Goal: Task Accomplishment & Management: Use online tool/utility

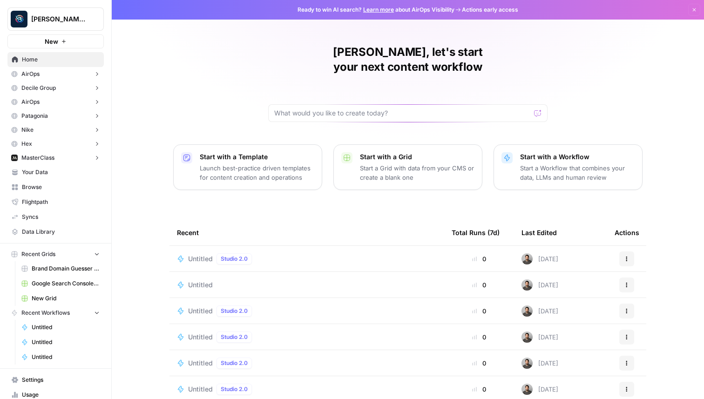
scroll to position [22, 0]
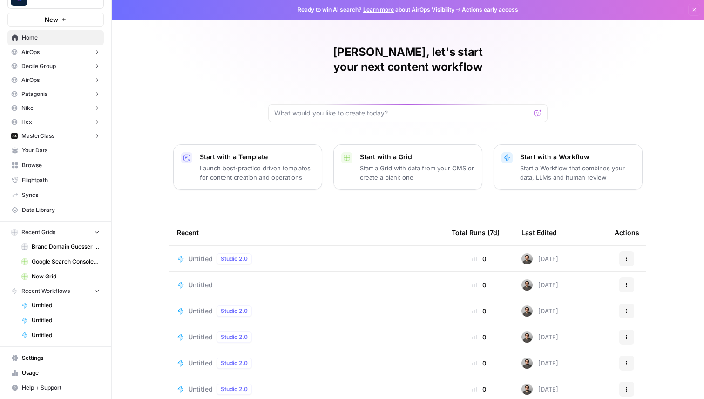
click at [31, 360] on span "Settings" at bounding box center [61, 358] width 78 height 8
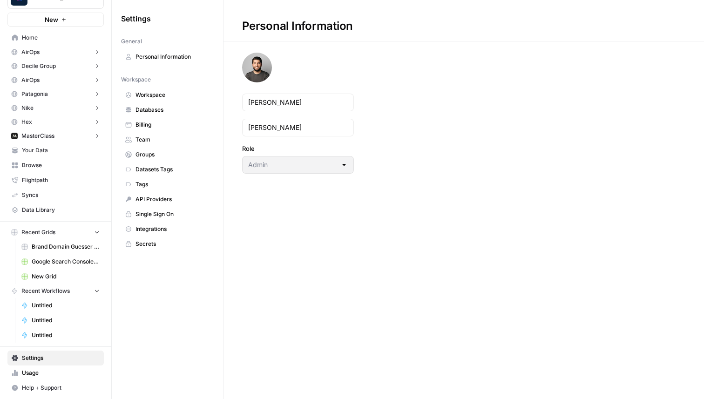
click at [156, 193] on link "API Providers" at bounding box center [167, 199] width 93 height 15
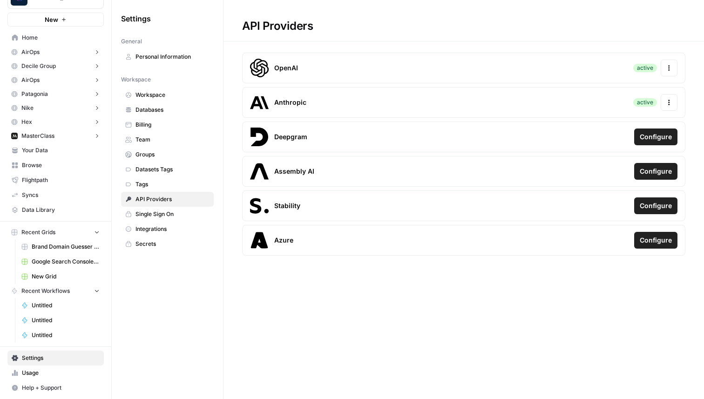
click at [171, 112] on span "Databases" at bounding box center [172, 110] width 74 height 8
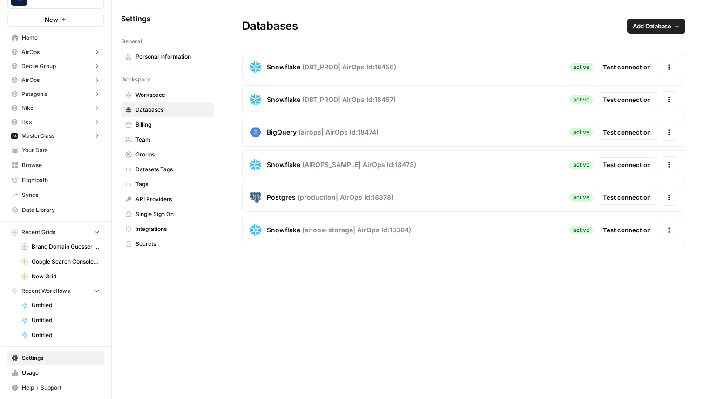
click at [616, 71] on span "Test connection" at bounding box center [627, 66] width 48 height 9
click at [616, 67] on span "Test connection" at bounding box center [627, 66] width 48 height 9
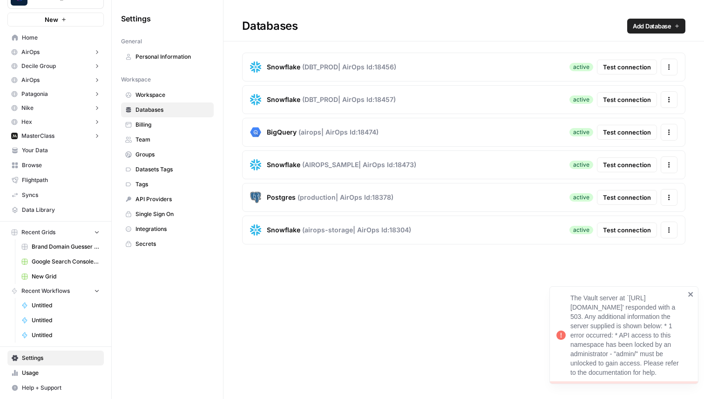
click at [694, 291] on icon "close" at bounding box center [691, 294] width 7 height 7
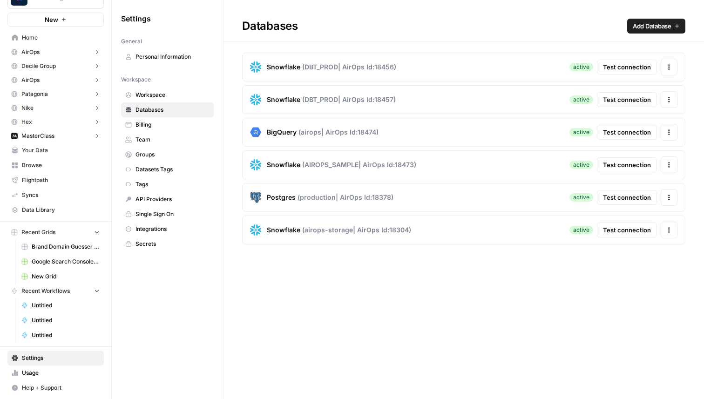
click at [627, 69] on span "Test connection" at bounding box center [627, 66] width 48 height 9
click at [613, 68] on span "Test connection" at bounding box center [627, 66] width 48 height 9
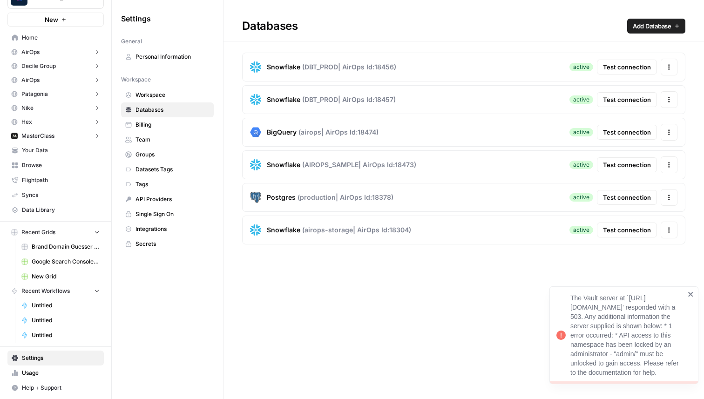
click at [615, 67] on span "Test connection" at bounding box center [627, 66] width 48 height 9
click at [695, 286] on div "The Vault server at `https://vault-cluster-airops-dev-2-public-vault-32dcbea0.9…" at bounding box center [623, 335] width 149 height 98
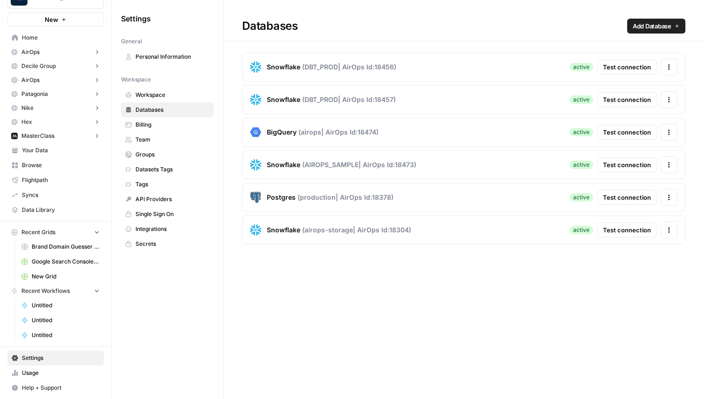
click at [623, 61] on button "Test connection" at bounding box center [627, 67] width 60 height 15
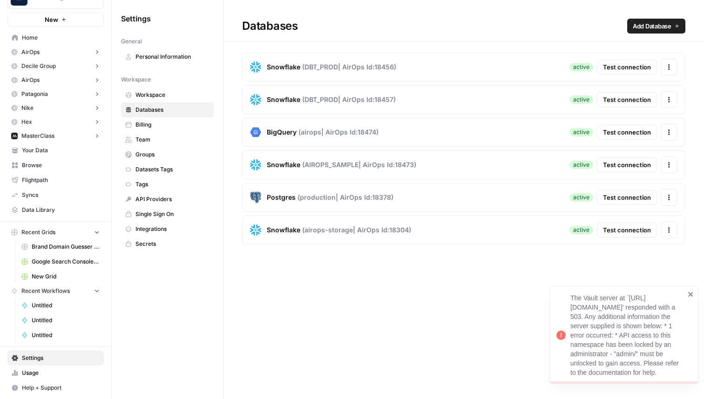
click at [689, 291] on icon "close" at bounding box center [691, 294] width 7 height 7
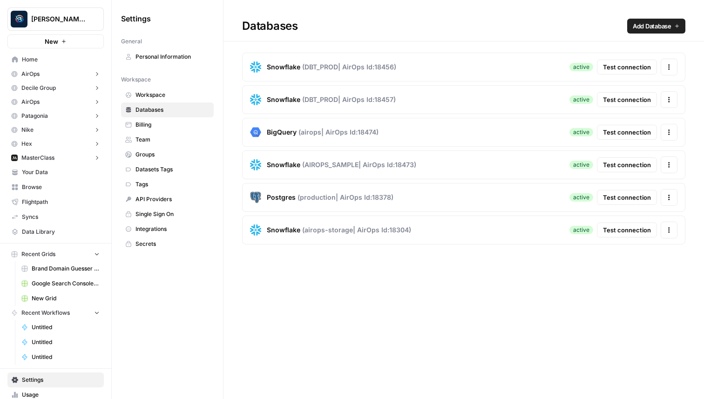
click at [618, 65] on span "Test connection" at bounding box center [627, 66] width 48 height 9
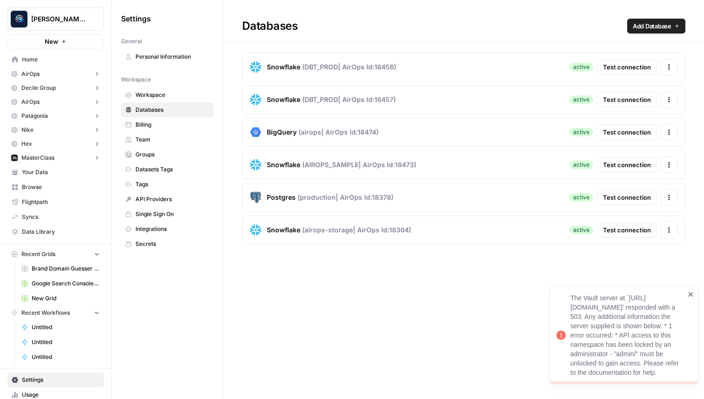
click at [690, 291] on icon "close" at bounding box center [691, 294] width 7 height 7
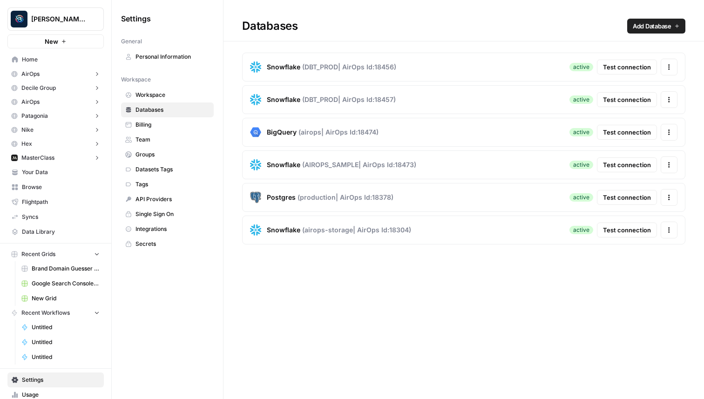
click at [643, 62] on span "Test connection" at bounding box center [627, 66] width 48 height 9
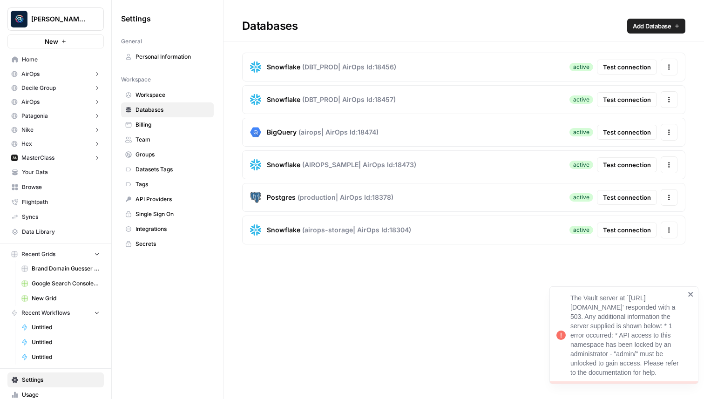
click at [691, 291] on icon "close" at bounding box center [691, 294] width 7 height 7
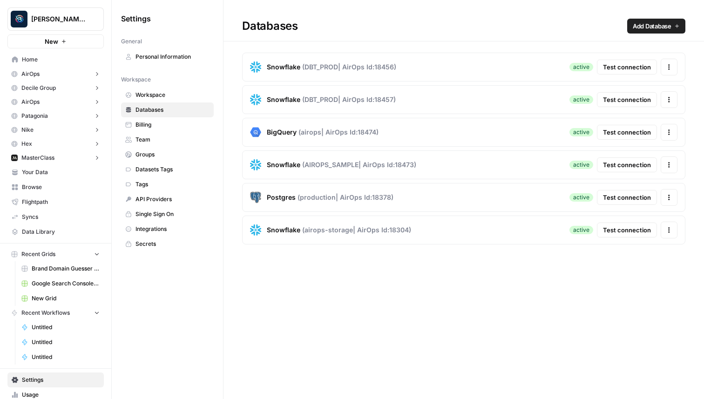
click at [628, 62] on span "Test connection" at bounding box center [627, 66] width 48 height 9
click at [630, 199] on span "Test connection" at bounding box center [627, 197] width 48 height 9
click at [617, 200] on span "Test connection" at bounding box center [627, 197] width 48 height 9
click at [622, 68] on span "Test connection" at bounding box center [627, 66] width 48 height 9
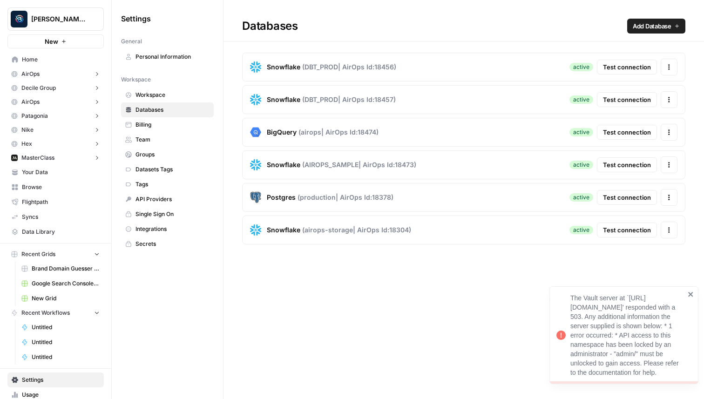
click at [688, 291] on icon "close" at bounding box center [691, 294] width 7 height 7
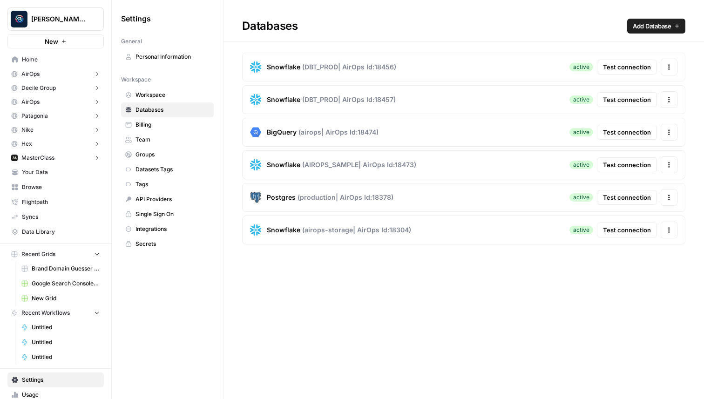
click at [609, 68] on span "Test connection" at bounding box center [627, 66] width 48 height 9
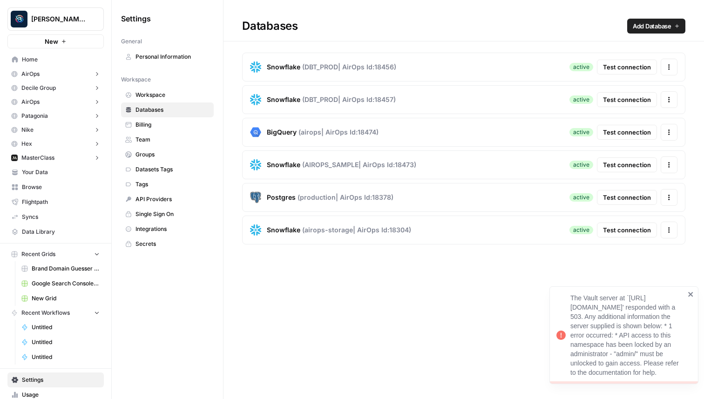
click at [631, 66] on span "Test connection" at bounding box center [627, 66] width 48 height 9
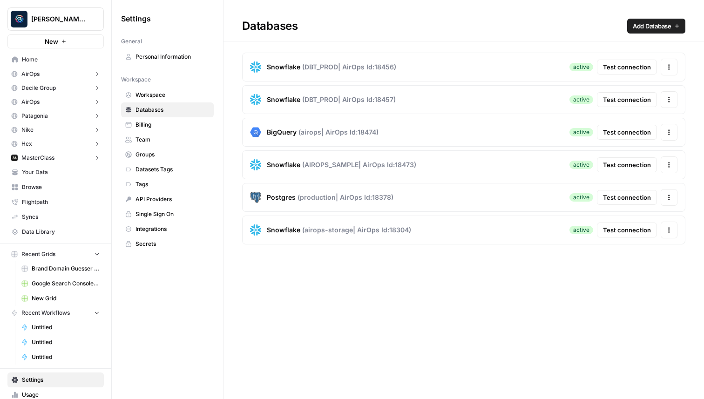
click at [636, 69] on span "Test connection" at bounding box center [627, 66] width 48 height 9
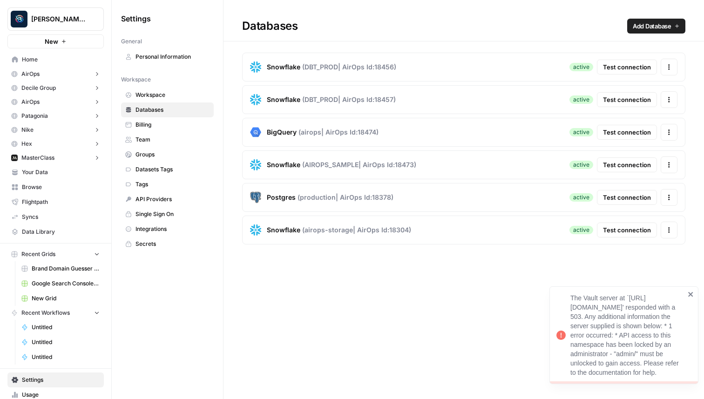
click at [686, 291] on div "The Vault server at `https://vault-cluster-airops-dev-2-public-vault-32dcbea0.9…" at bounding box center [621, 335] width 134 height 89
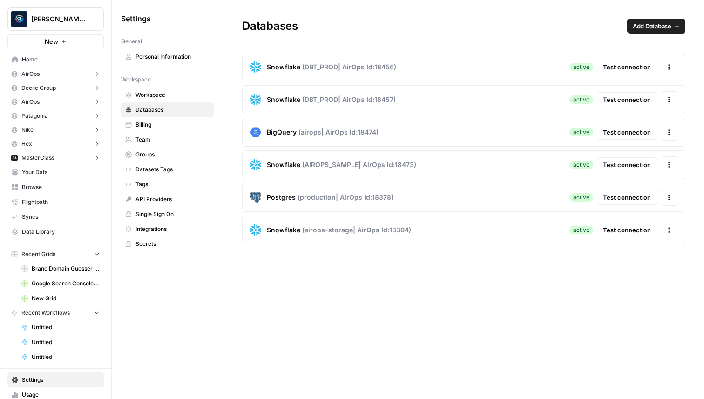
click at [619, 72] on button "Test connection" at bounding box center [627, 67] width 60 height 15
click at [624, 69] on span "Test connection" at bounding box center [627, 66] width 48 height 9
click at [614, 62] on button "Test connection" at bounding box center [627, 67] width 60 height 15
click at [628, 60] on button "Test connection" at bounding box center [627, 67] width 60 height 15
click at [610, 58] on div "Snowflake ( DBT_PROD | AirOps Id: 18456 ) active Test connection Actions" at bounding box center [463, 67] width 443 height 29
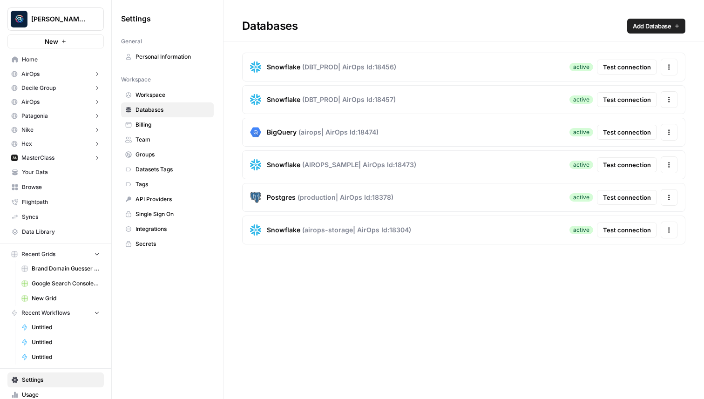
click at [608, 61] on button "Test connection" at bounding box center [627, 67] width 60 height 15
click at [618, 69] on span "Test connection" at bounding box center [627, 66] width 48 height 9
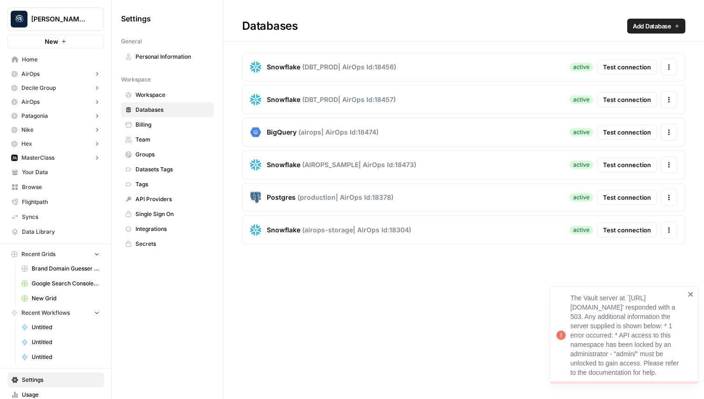
copy div "The Vault server at `https://vault-cluster-airops-dev-2-public-vault-32dcbea0.9…"
drag, startPoint x: 664, startPoint y: 373, endPoint x: 569, endPoint y: 282, distance: 132.4
click at [569, 291] on div "The Vault server at `https://vault-cluster-airops-dev-2-public-vault-32dcbea0.9…" at bounding box center [621, 335] width 134 height 89
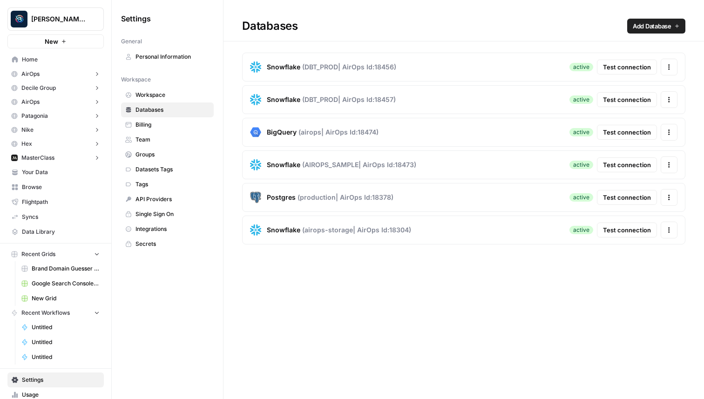
click at [631, 69] on span "Test connection" at bounding box center [627, 66] width 48 height 9
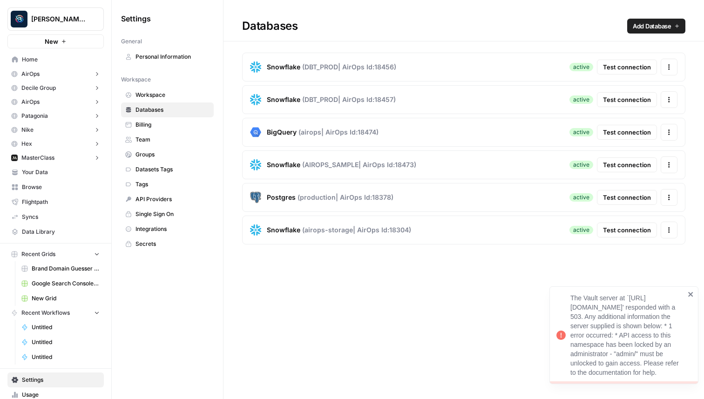
drag, startPoint x: 661, startPoint y: 372, endPoint x: 571, endPoint y: 276, distance: 132.4
click at [571, 293] on div "The Vault server at `https://vault-cluster-airops-dev-2-public-vault-32dcbea0.9…" at bounding box center [627, 335] width 115 height 84
copy div "The Vault server at `https://vault-cluster-airops-dev-2-public-vault-32dcbea0.9…"
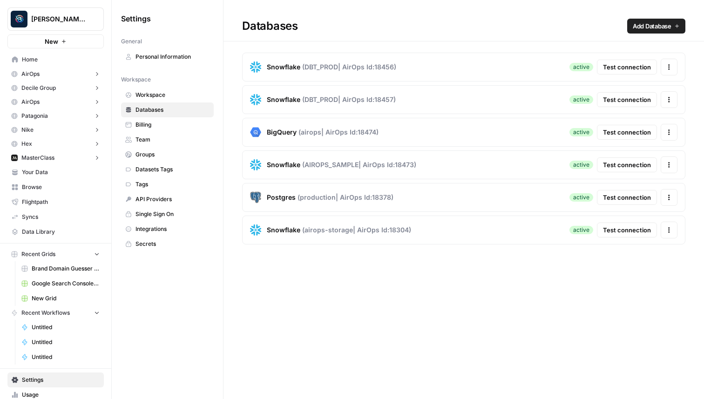
click at [42, 57] on span "Home" at bounding box center [61, 59] width 78 height 8
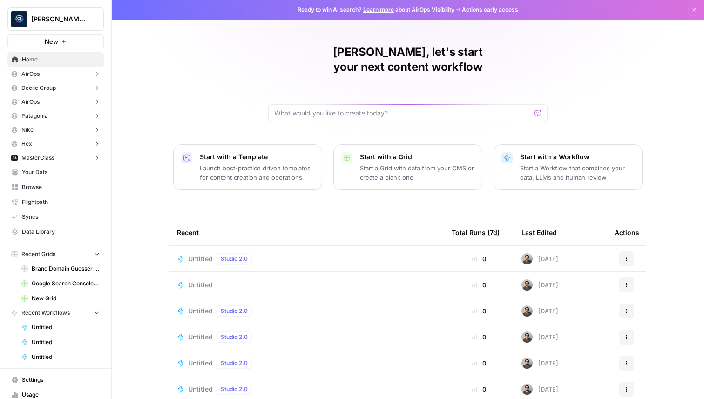
drag, startPoint x: 297, startPoint y: 10, endPoint x: 361, endPoint y: 7, distance: 64.3
click at [361, 7] on span "Ready to win AI search? Learn more about AirOps Visibility" at bounding box center [376, 10] width 157 height 8
copy span "Ready to win AI search?"
click at [286, 22] on div "Berna, let's start your next content workflow Start with a Template Launch best…" at bounding box center [408, 221] width 592 height 443
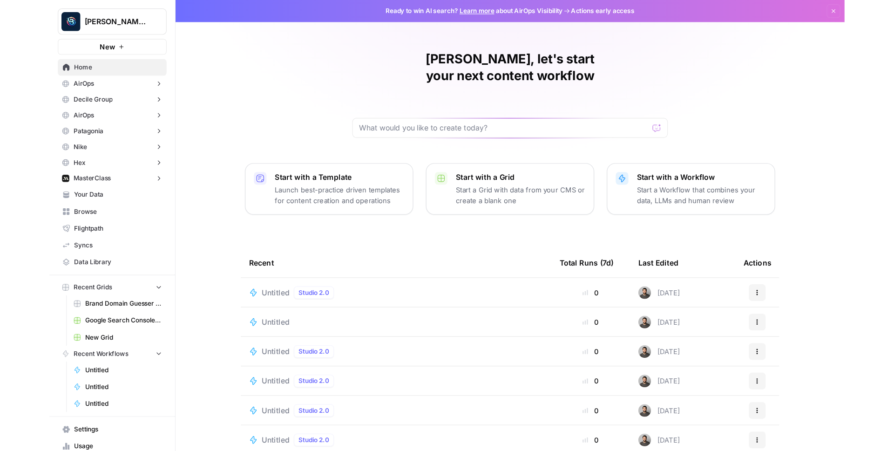
scroll to position [22, 0]
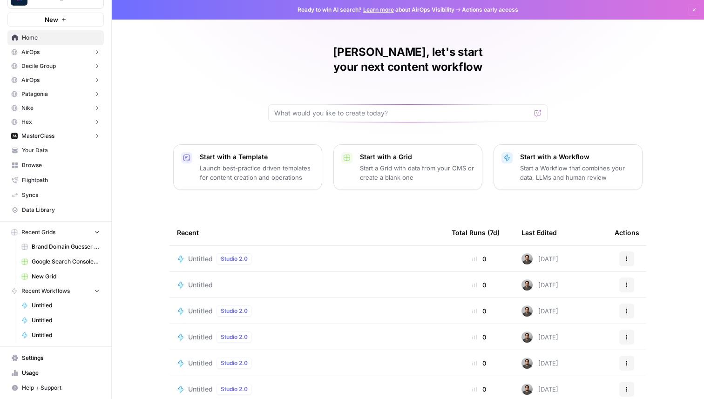
click at [36, 357] on span "Settings" at bounding box center [61, 358] width 78 height 8
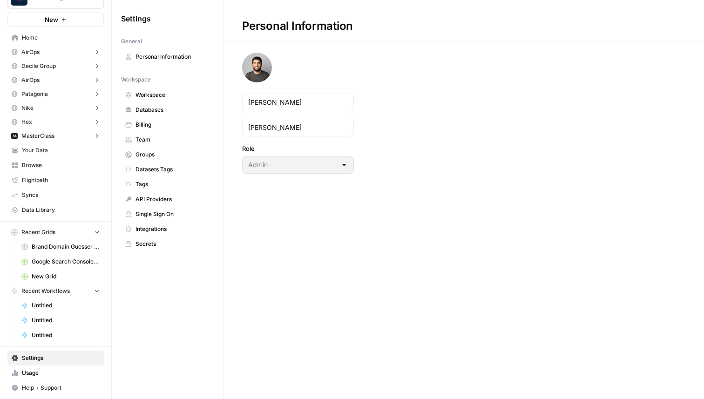
click at [158, 224] on link "Integrations" at bounding box center [167, 229] width 93 height 15
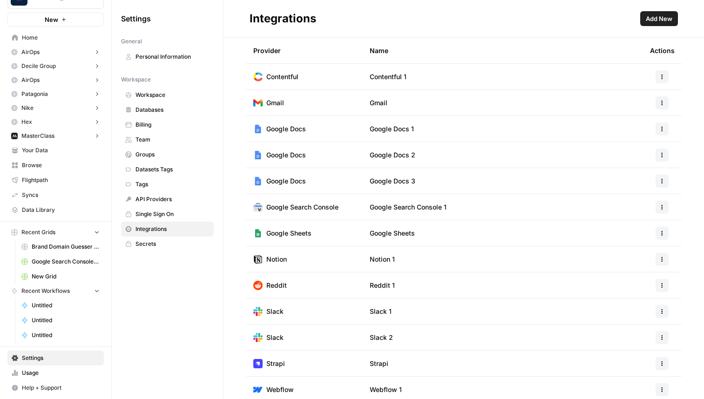
click at [160, 109] on span "Databases" at bounding box center [172, 110] width 74 height 8
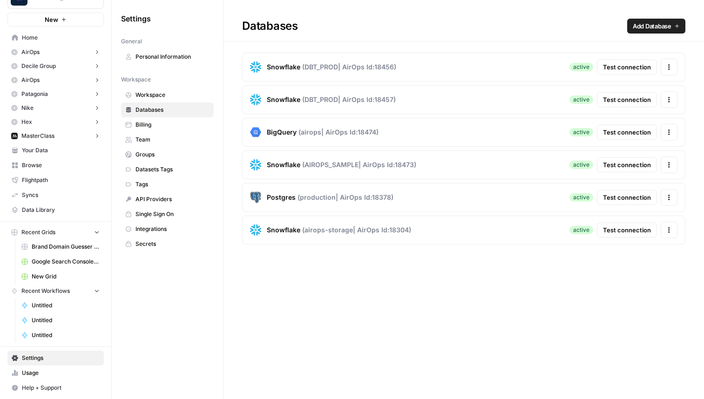
click at [618, 66] on span "Test connection" at bounding box center [627, 66] width 48 height 9
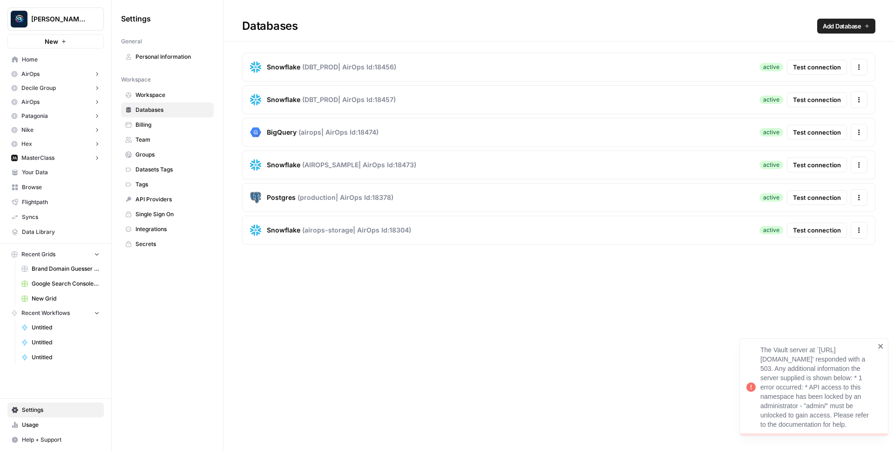
click at [704, 338] on div "The Vault server at `[URL][DOMAIN_NAME]' responded with a 503. Any additional i…" at bounding box center [813, 387] width 149 height 98
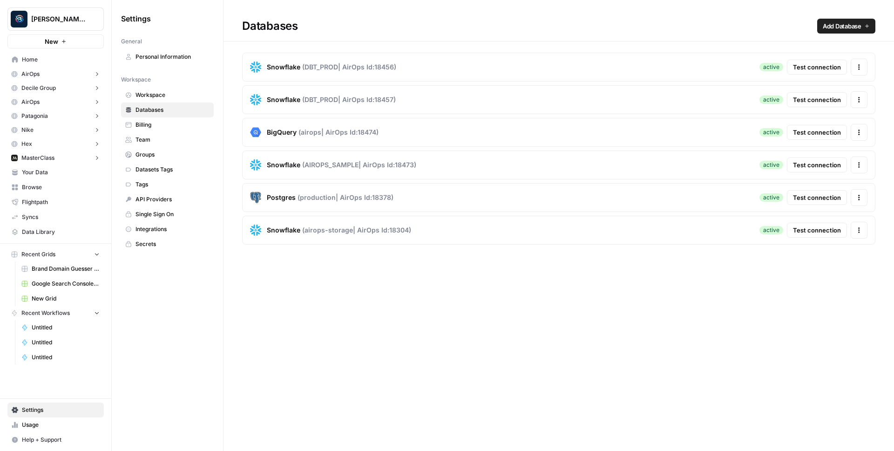
click at [704, 62] on span "Test connection" at bounding box center [817, 66] width 48 height 9
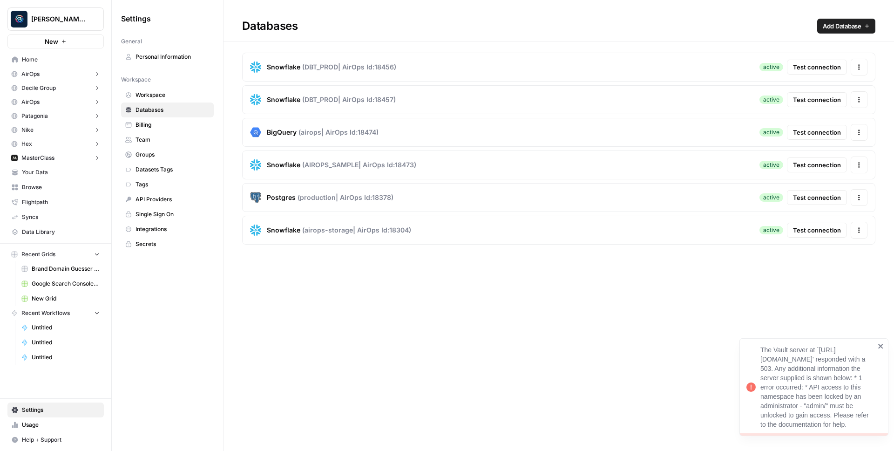
click at [704, 66] on span "Test connection" at bounding box center [817, 66] width 48 height 9
click at [704, 338] on div "The Vault server at `[URL][DOMAIN_NAME]' responded with a 503. Any additional i…" at bounding box center [813, 387] width 149 height 98
click at [704, 68] on span "Test connection" at bounding box center [817, 66] width 48 height 9
click at [704, 342] on icon "close" at bounding box center [881, 345] width 7 height 7
click at [704, 344] on icon "close" at bounding box center [880, 346] width 5 height 5
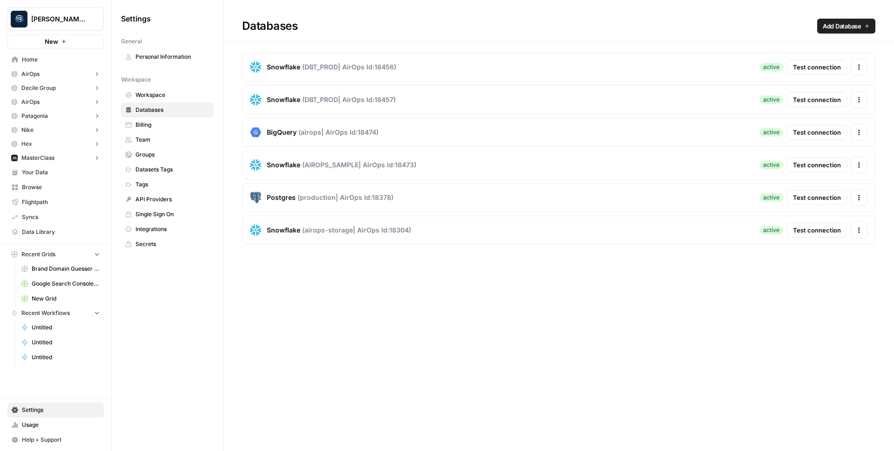
click at [61, 61] on span "Home" at bounding box center [61, 59] width 78 height 8
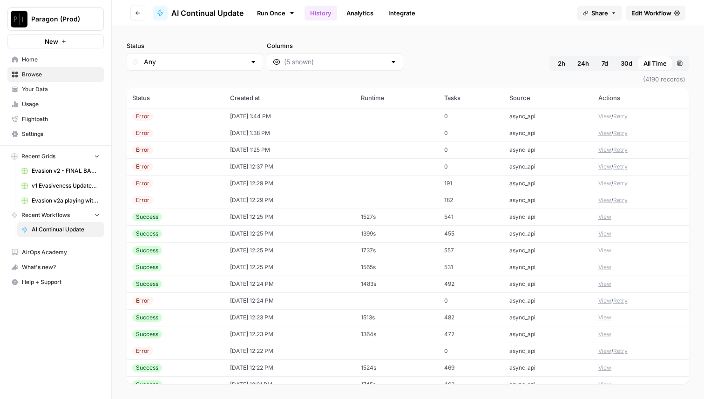
click at [336, 119] on td "08/20/25 at 1:44 PM" at bounding box center [289, 116] width 131 height 17
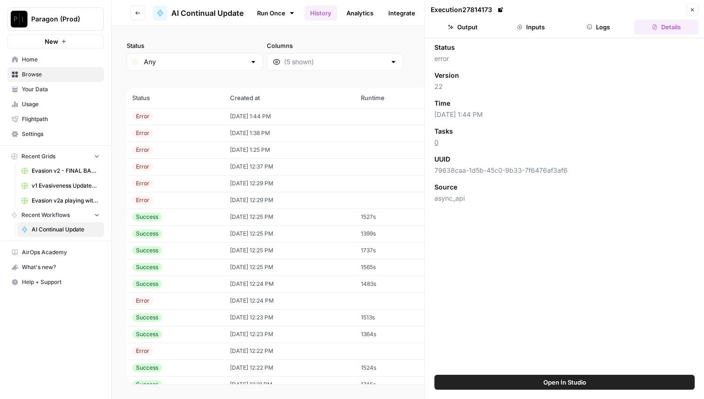
click at [615, 32] on button "Logs" at bounding box center [599, 27] width 64 height 15
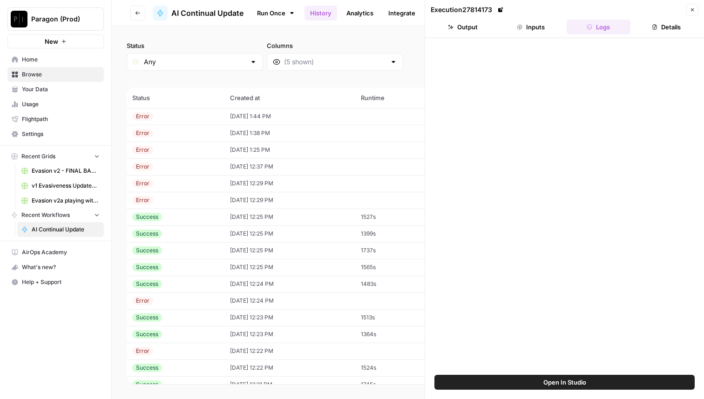
click at [544, 29] on button "Inputs" at bounding box center [531, 27] width 64 height 15
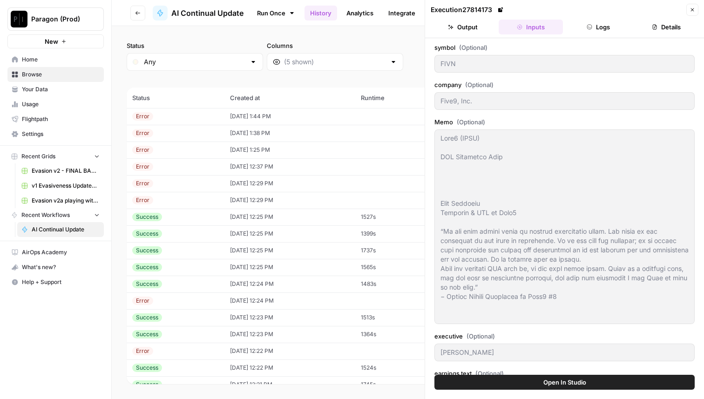
click at [476, 28] on button "Output" at bounding box center [463, 27] width 64 height 15
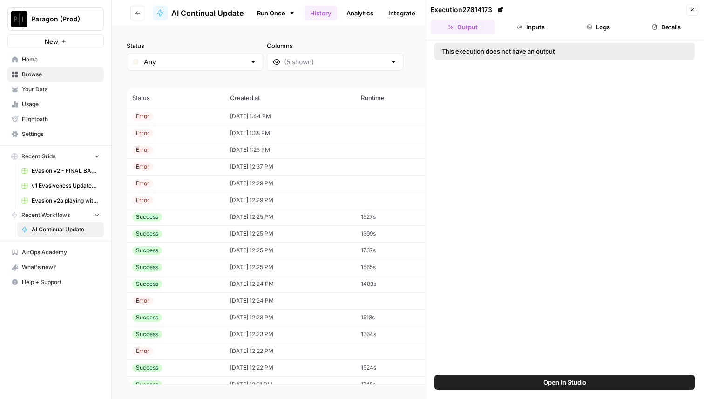
click at [580, 25] on button "Logs" at bounding box center [599, 27] width 64 height 15
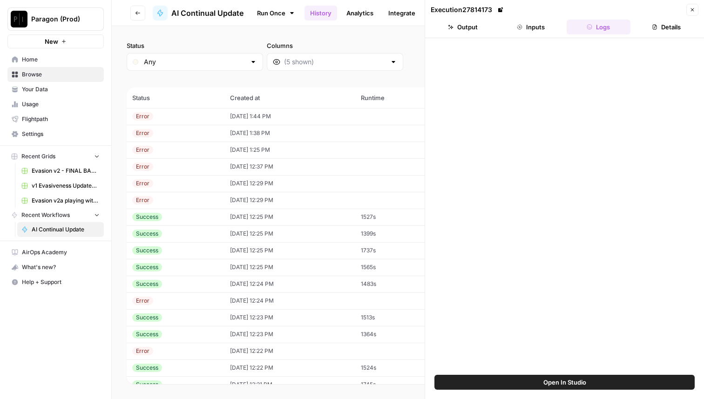
click at [650, 26] on button "Details" at bounding box center [666, 27] width 64 height 15
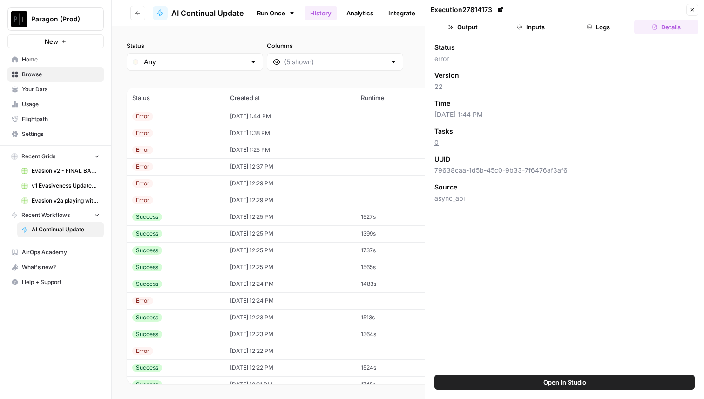
click at [694, 7] on icon "button" at bounding box center [693, 10] width 6 height 6
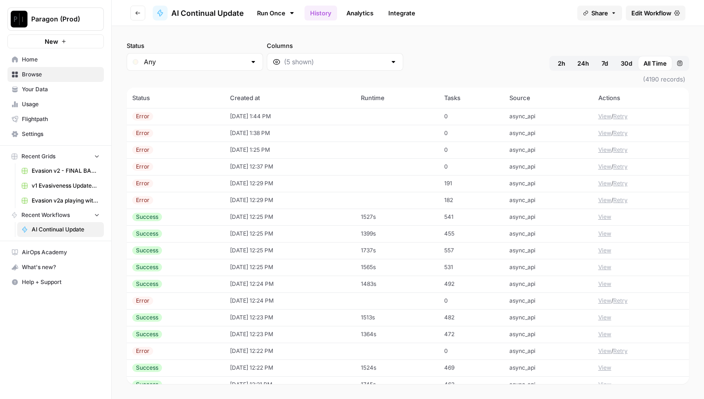
click at [637, 10] on span "Edit Workflow" at bounding box center [651, 12] width 40 height 9
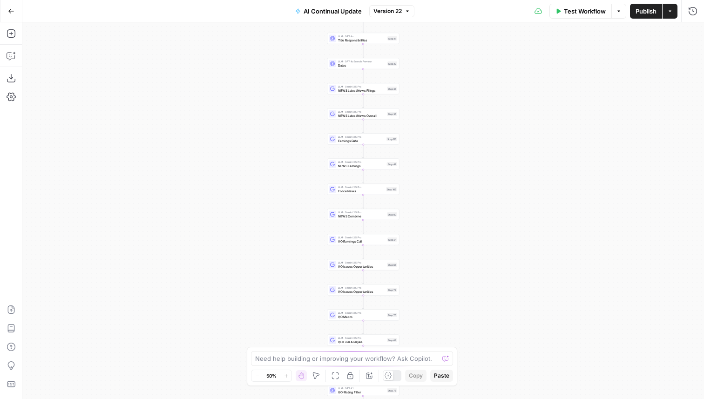
drag, startPoint x: 497, startPoint y: 115, endPoint x: 496, endPoint y: 210, distance: 94.5
click at [496, 210] on div "true false true false Workflow Set Inputs Inputs Condition Condition Step 117 L…" at bounding box center [363, 210] width 682 height 377
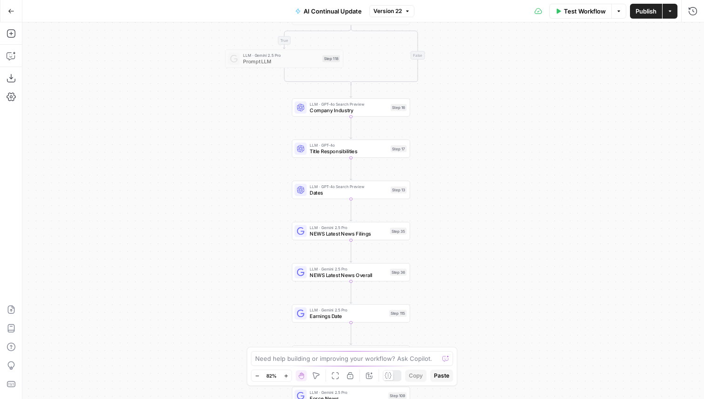
drag, startPoint x: 424, startPoint y: 93, endPoint x: 464, endPoint y: 274, distance: 184.9
click at [464, 274] on div "true false true false Workflow Set Inputs Inputs Condition Condition Step 117 L…" at bounding box center [363, 210] width 682 height 377
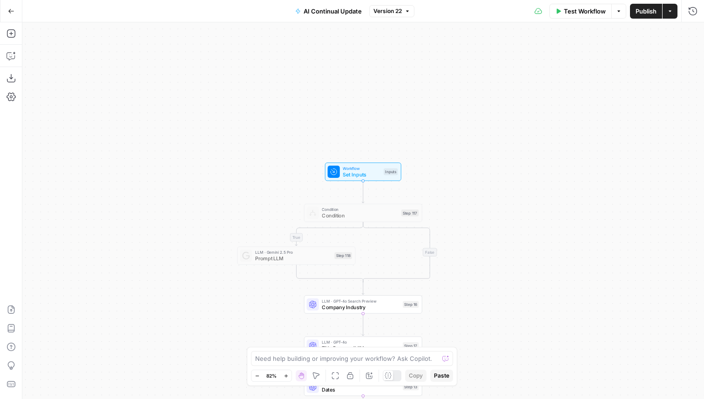
drag, startPoint x: 567, startPoint y: 129, endPoint x: 567, endPoint y: 287, distance: 157.4
click at [567, 287] on div "true false true false Workflow Set Inputs Inputs Condition Condition Step 117 L…" at bounding box center [363, 210] width 682 height 377
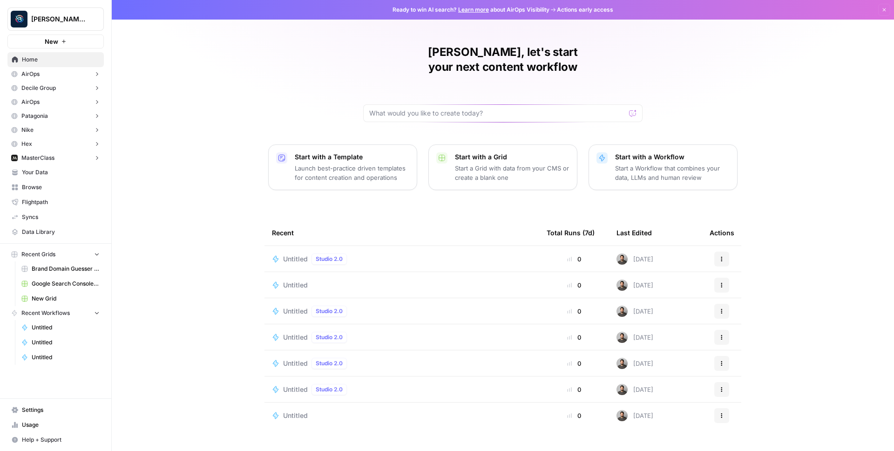
click at [52, 403] on link "Settings" at bounding box center [55, 409] width 96 height 15
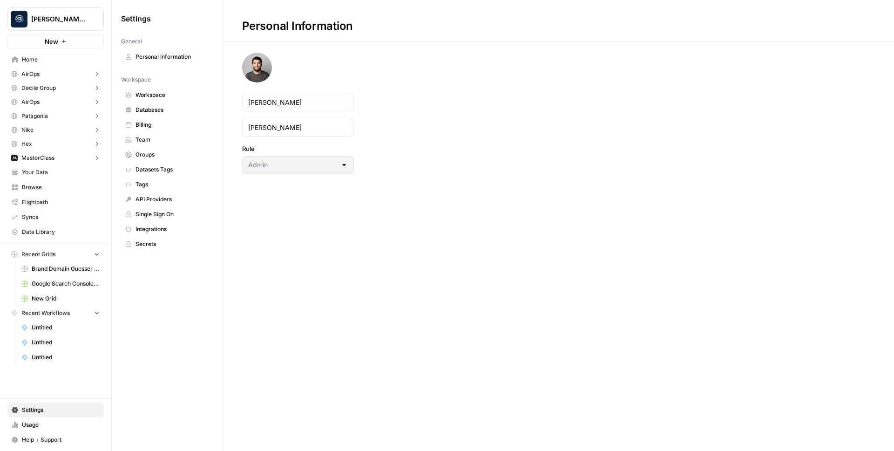
click at [143, 229] on span "Integrations" at bounding box center [172, 229] width 74 height 8
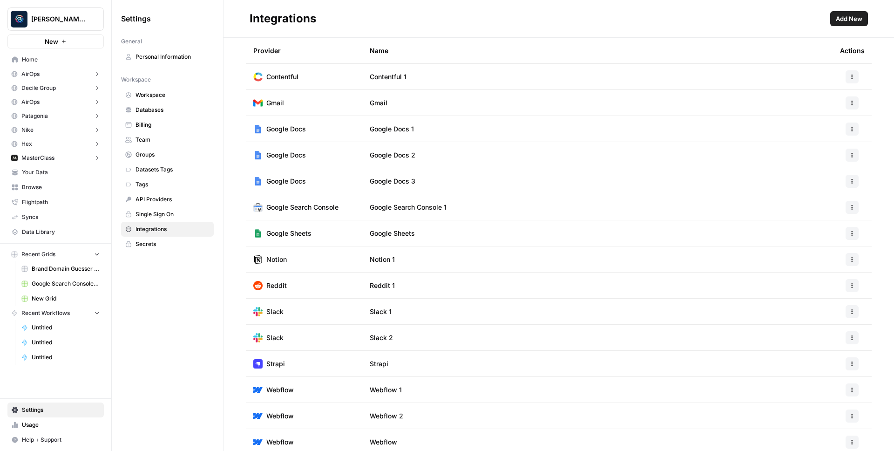
click at [149, 106] on span "Databases" at bounding box center [172, 110] width 74 height 8
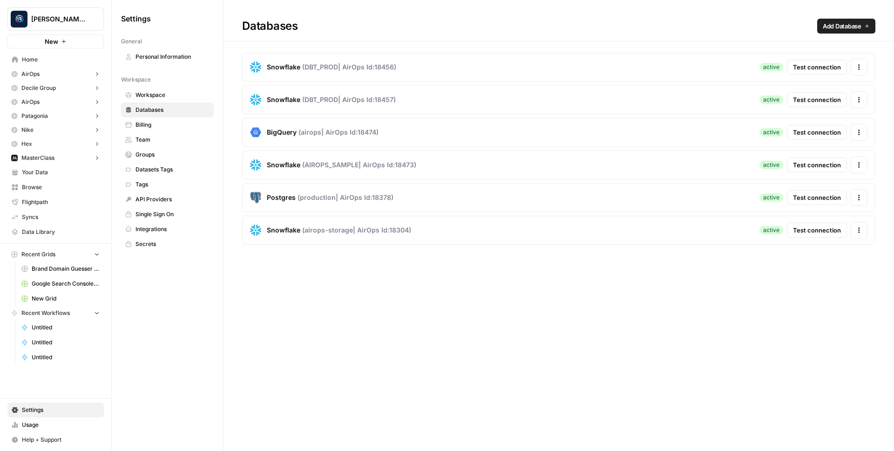
click at [821, 71] on span "Test connection" at bounding box center [817, 66] width 48 height 9
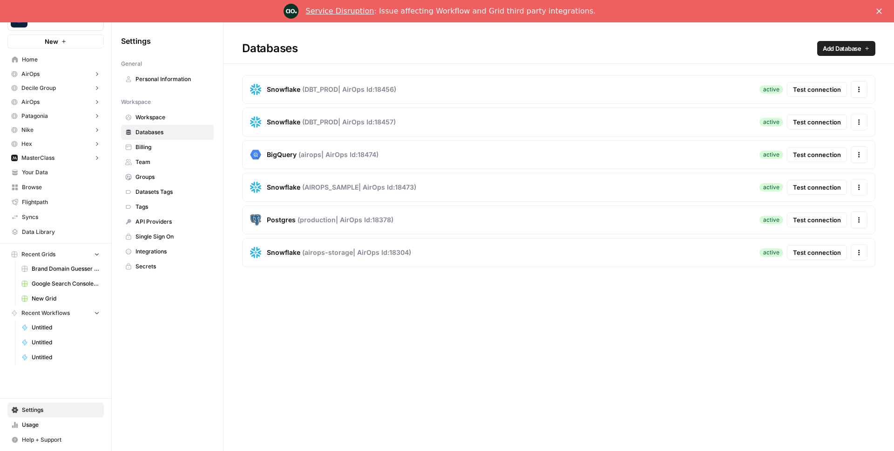
click at [831, 91] on span "Test connection" at bounding box center [817, 89] width 48 height 9
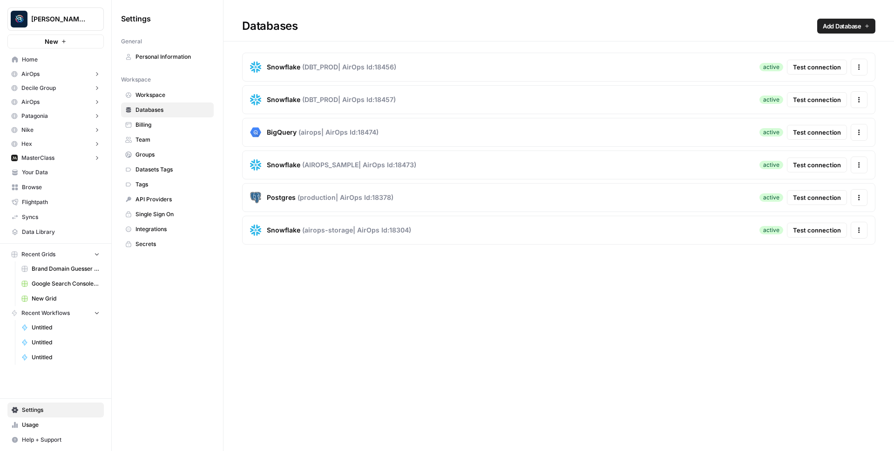
click at [801, 69] on span "Test connection" at bounding box center [817, 66] width 48 height 9
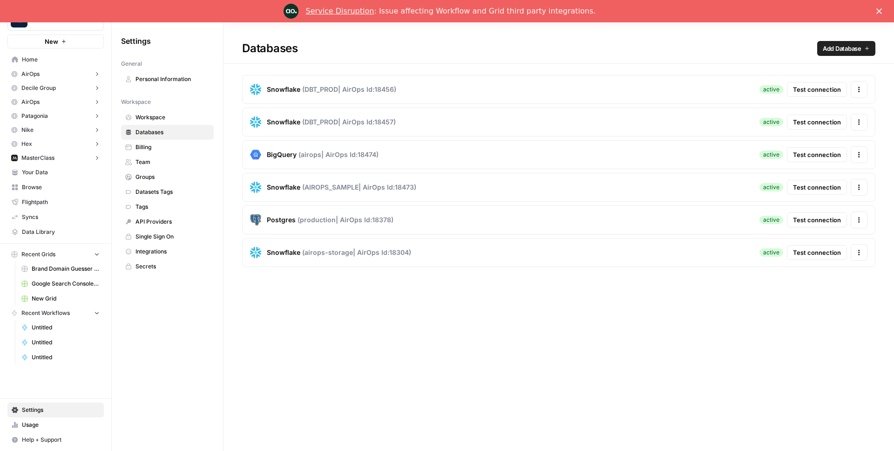
click at [824, 83] on button "Test connection" at bounding box center [817, 89] width 60 height 15
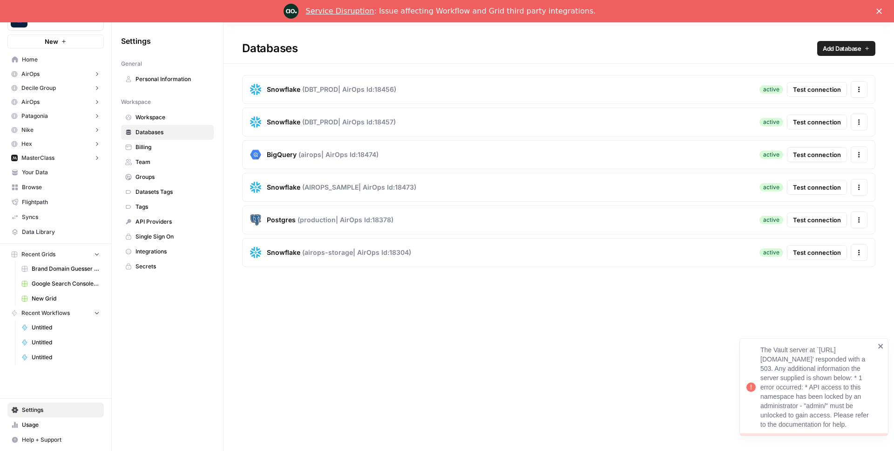
click at [830, 88] on span "Test connection" at bounding box center [817, 89] width 48 height 9
click at [881, 344] on icon "close" at bounding box center [880, 346] width 5 height 5
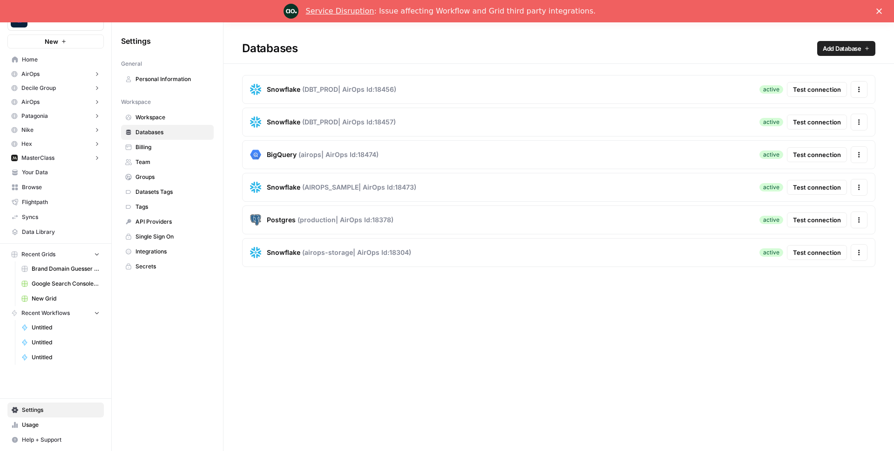
click at [806, 88] on span "Test connection" at bounding box center [817, 89] width 48 height 9
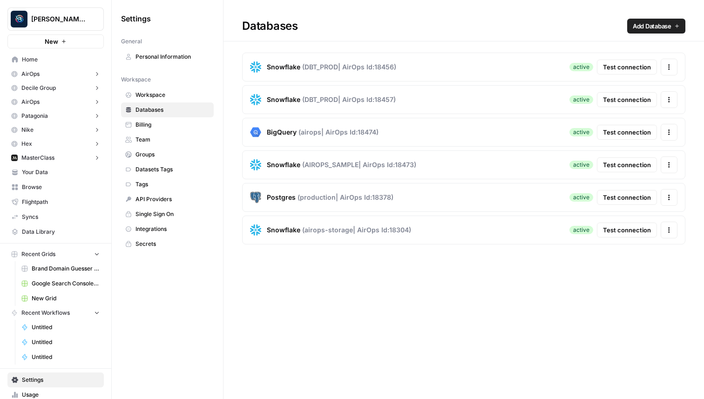
click at [630, 66] on span "Test connection" at bounding box center [627, 66] width 48 height 9
click at [631, 64] on span "Test connection" at bounding box center [627, 66] width 48 height 9
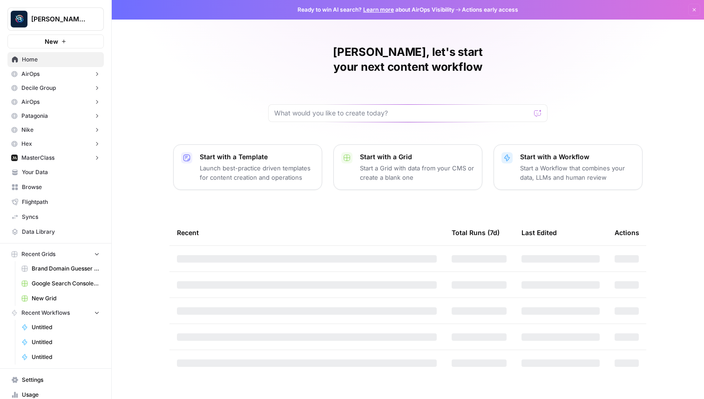
click at [75, 41] on button "New" at bounding box center [55, 41] width 96 height 14
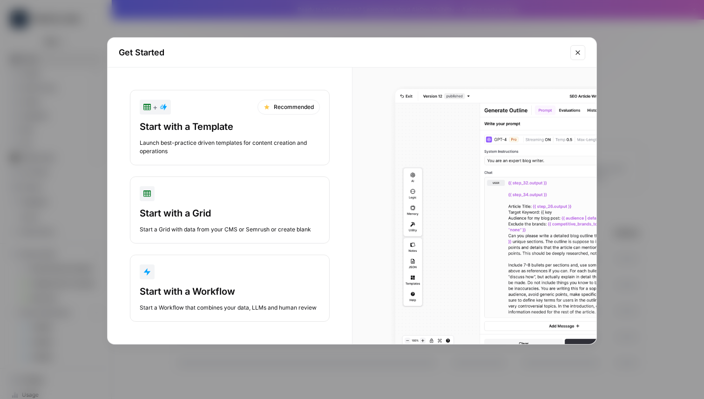
click at [190, 307] on div "Start a Workflow that combines your data, LLMs and human review" at bounding box center [230, 308] width 180 height 8
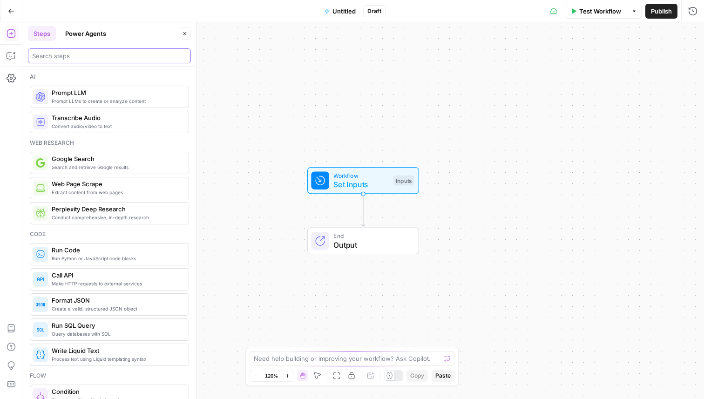
click at [84, 56] on input "search" at bounding box center [109, 55] width 155 height 9
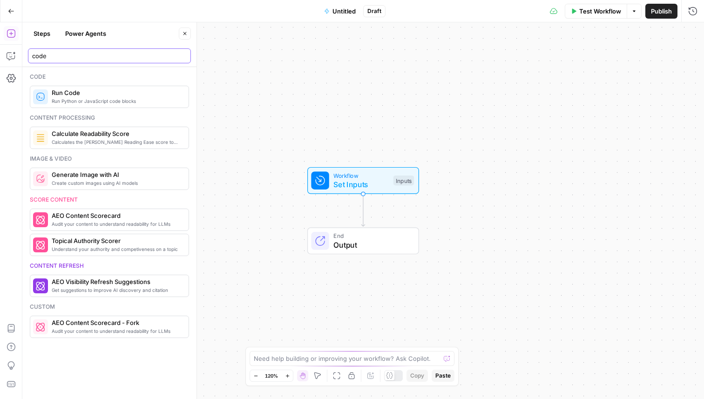
type input "code"
click at [87, 93] on span "Run Code" at bounding box center [116, 92] width 129 height 9
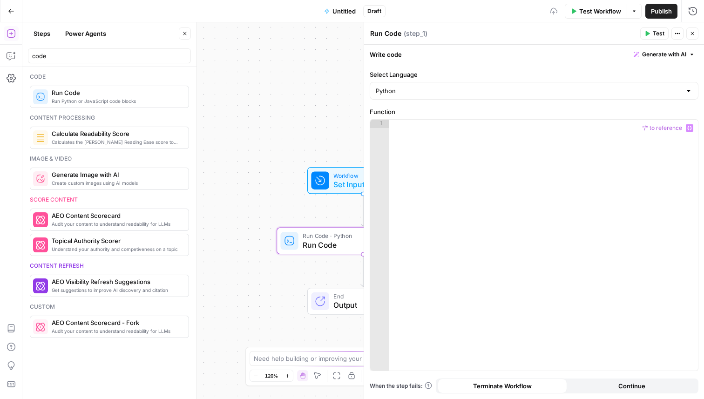
click at [500, 214] on div at bounding box center [543, 254] width 309 height 268
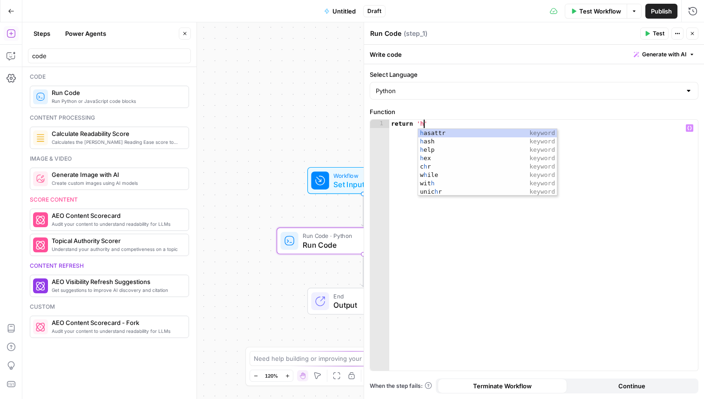
scroll to position [0, 2]
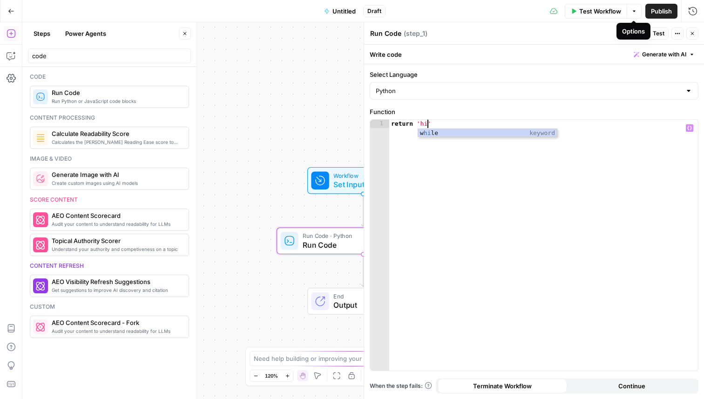
type textarea "**********"
click at [649, 30] on div "Options" at bounding box center [633, 31] width 34 height 17
click at [654, 32] on span "Test" at bounding box center [659, 33] width 12 height 8
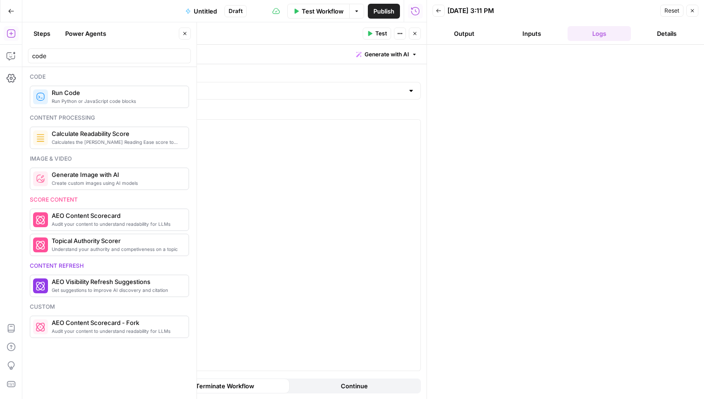
click at [8, 9] on icon "button" at bounding box center [11, 11] width 7 height 7
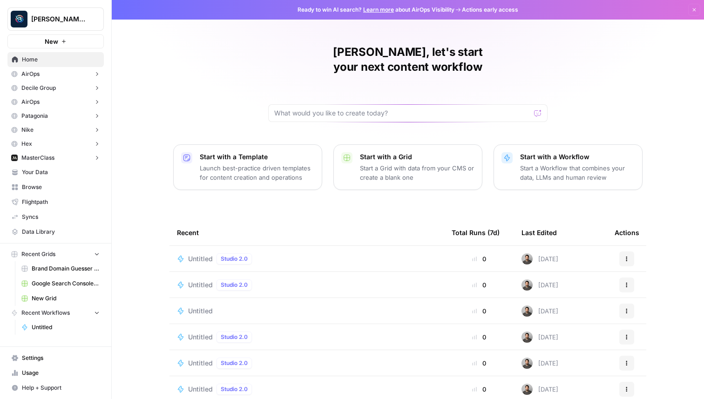
click at [34, 359] on span "Settings" at bounding box center [61, 358] width 78 height 8
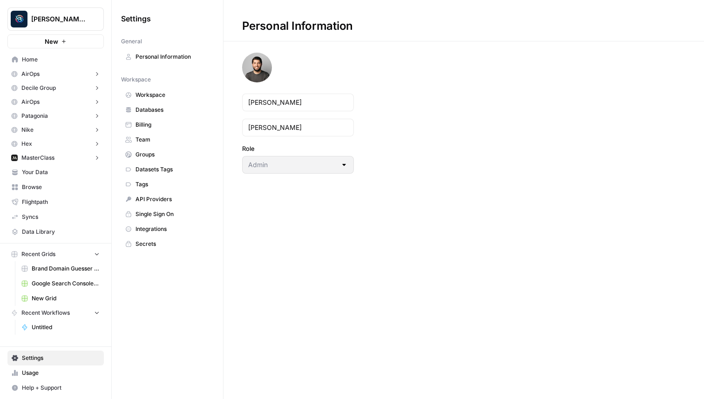
click at [77, 14] on button "Berna's Personal" at bounding box center [55, 18] width 96 height 23
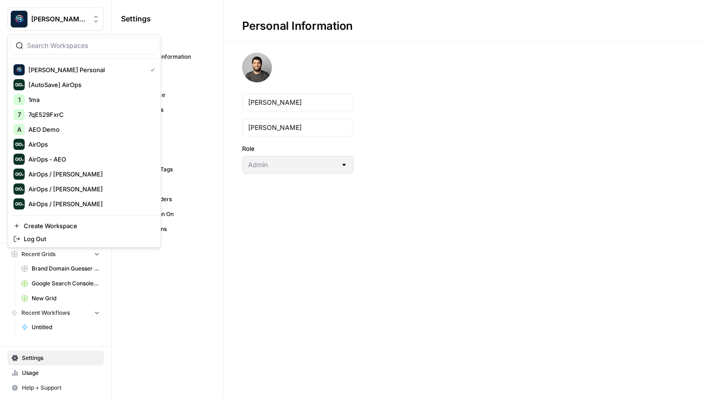
type input "j"
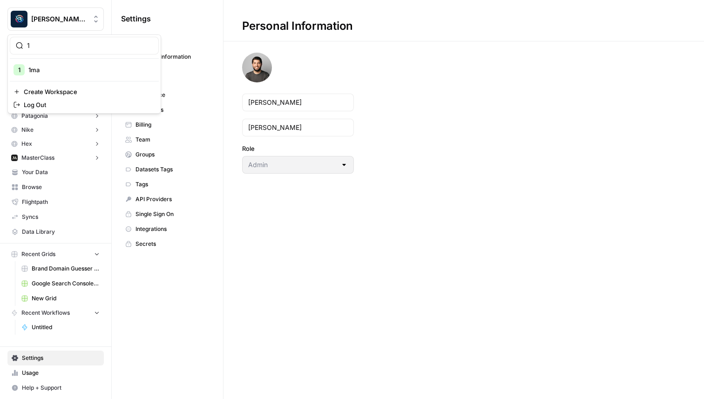
type input "1"
click at [61, 75] on button "1 1ma" at bounding box center [84, 69] width 149 height 15
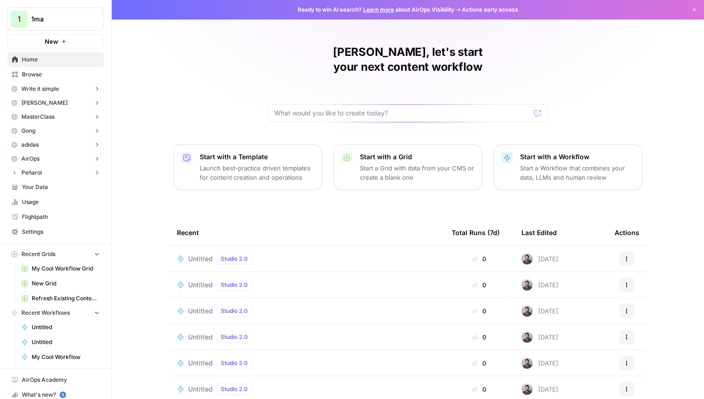
click at [74, 40] on button "New" at bounding box center [55, 41] width 96 height 14
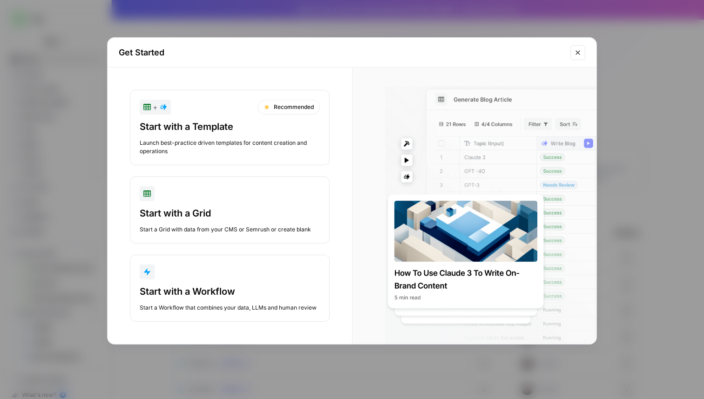
click at [35, 175] on div "Get Started + Recommended Start with a Template Launch best-practice driven tem…" at bounding box center [352, 199] width 704 height 399
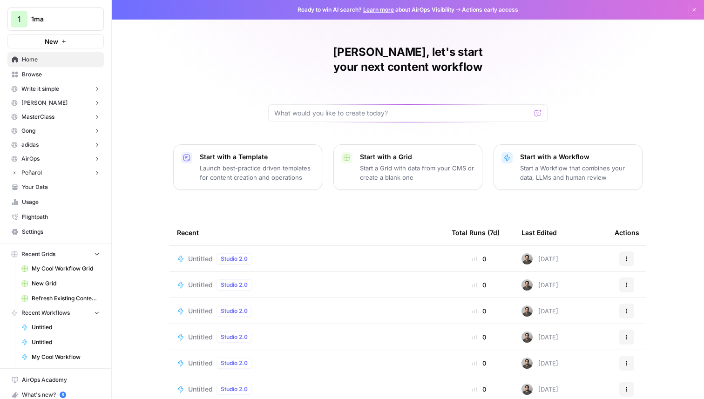
click at [47, 233] on span "Settings" at bounding box center [61, 232] width 78 height 8
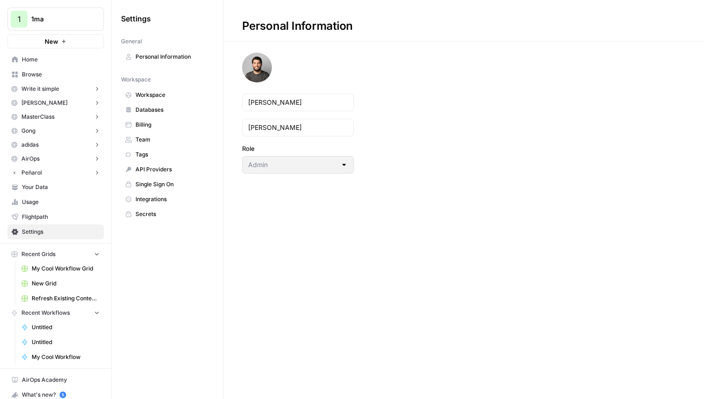
click at [161, 193] on link "Integrations" at bounding box center [167, 199] width 93 height 15
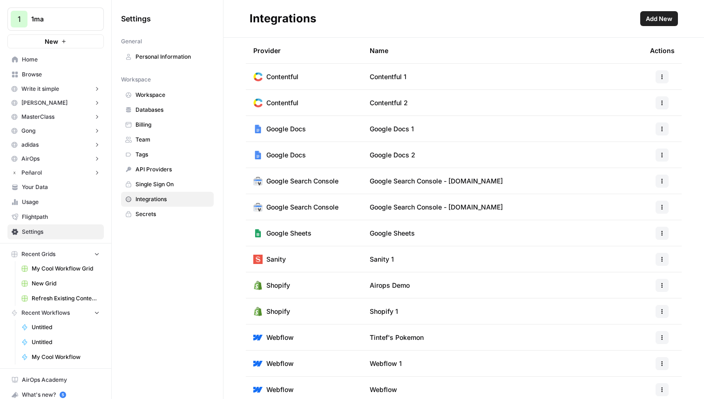
click at [162, 185] on span "Single Sign On" at bounding box center [172, 184] width 74 height 8
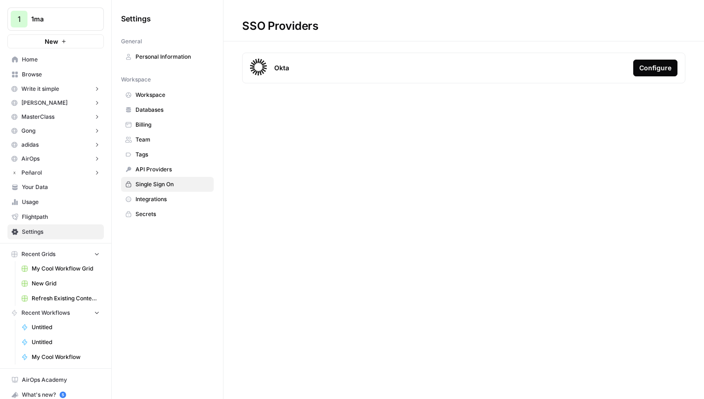
click at [163, 171] on span "API Providers" at bounding box center [172, 169] width 74 height 8
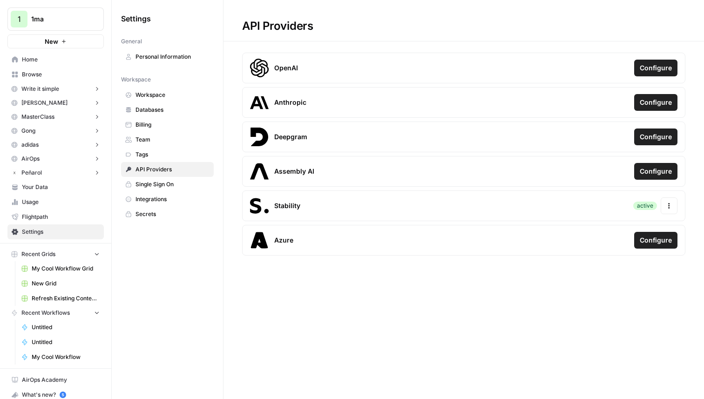
click at [41, 18] on span "1ma" at bounding box center [59, 18] width 56 height 9
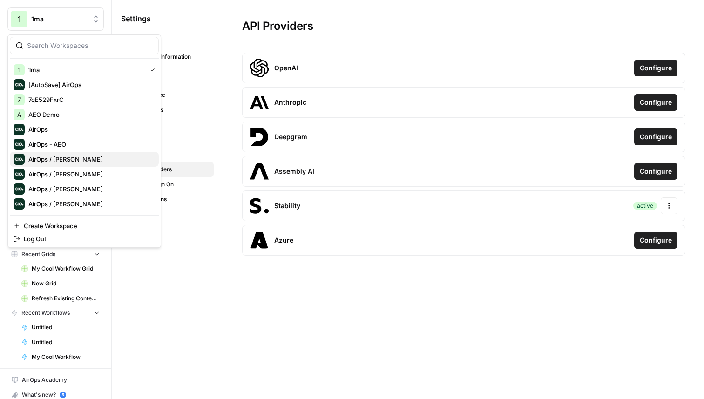
click at [69, 155] on span "AirOps / [PERSON_NAME]" at bounding box center [89, 159] width 123 height 9
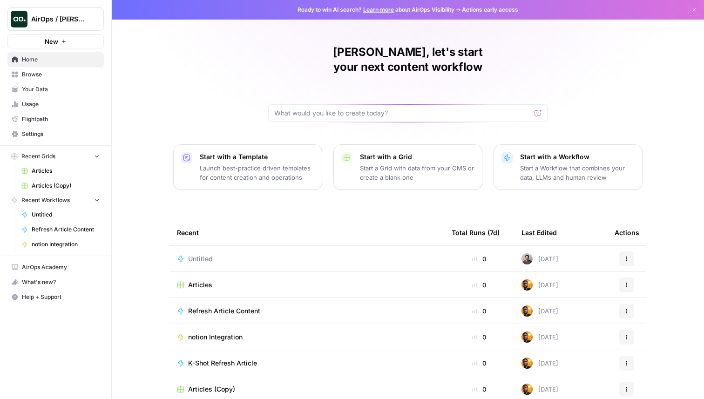
click at [73, 43] on button "New" at bounding box center [55, 41] width 96 height 14
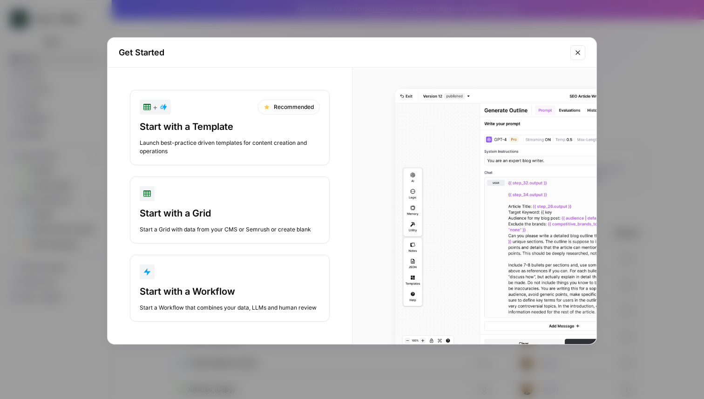
click at [216, 271] on div "button" at bounding box center [230, 271] width 180 height 15
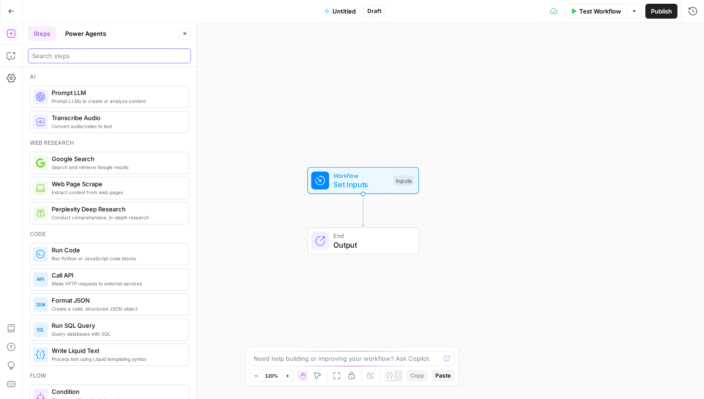
click at [73, 57] on input "search" at bounding box center [109, 55] width 155 height 9
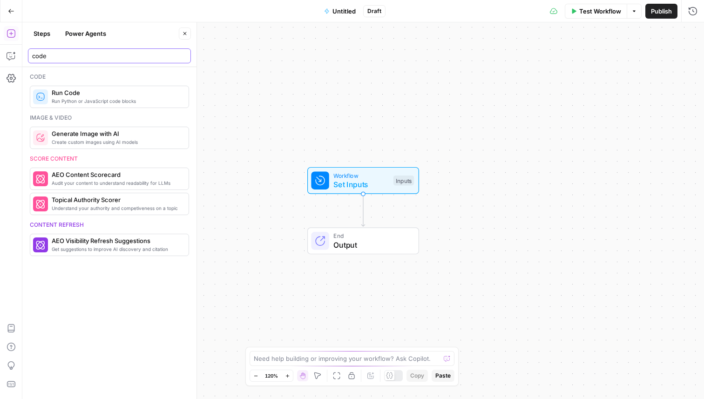
type input "code"
click at [75, 102] on span "Run Python or JavaScript code blocks" at bounding box center [116, 100] width 129 height 7
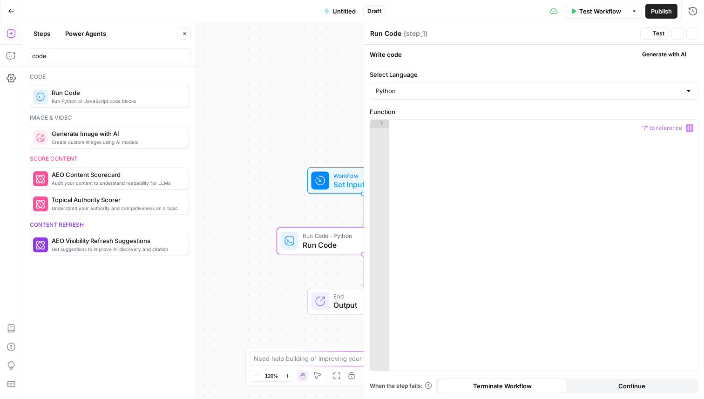
click at [517, 156] on div at bounding box center [543, 254] width 309 height 268
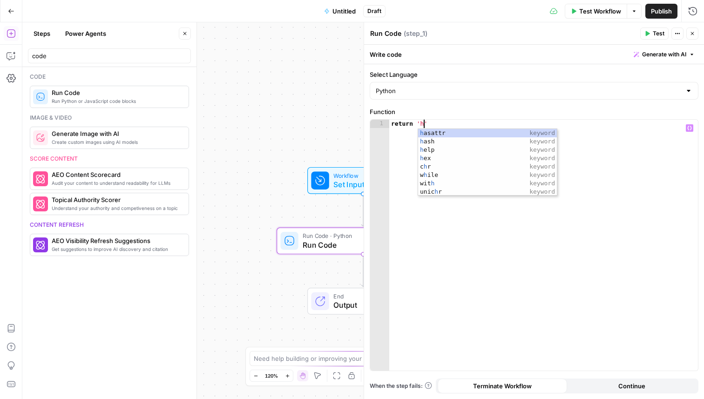
scroll to position [0, 2]
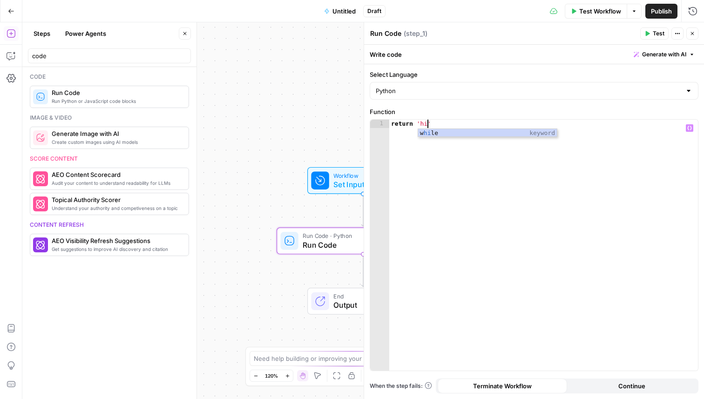
type textarea "**********"
click at [644, 34] on icon "button" at bounding box center [647, 34] width 6 height 6
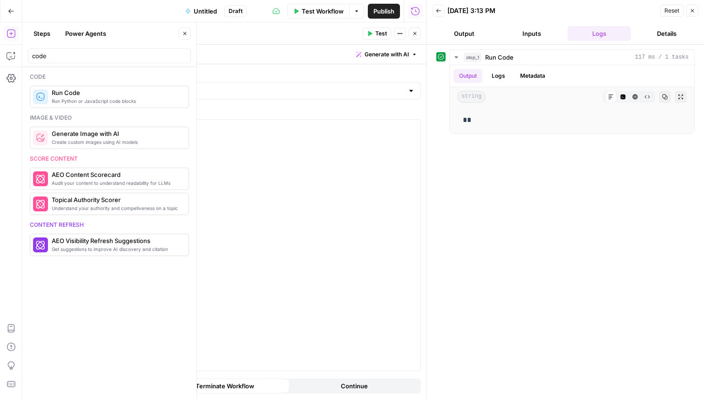
click at [694, 7] on button "Close" at bounding box center [692, 11] width 12 height 12
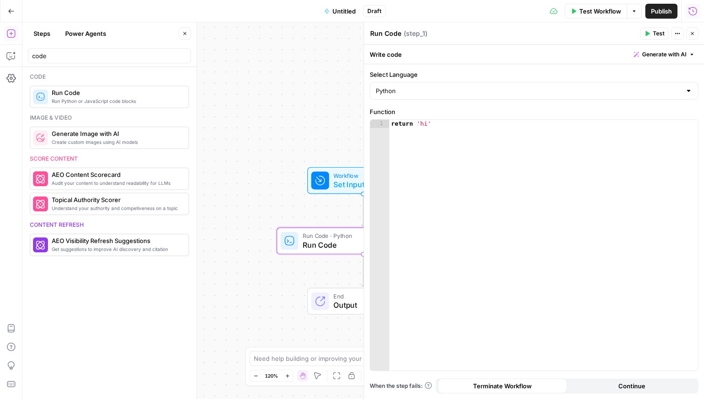
click at [693, 7] on icon "button" at bounding box center [692, 11] width 9 height 9
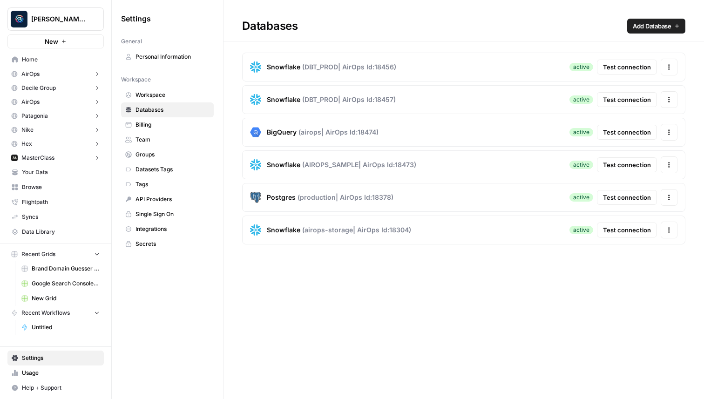
click at [629, 65] on span "Test connection" at bounding box center [627, 66] width 48 height 9
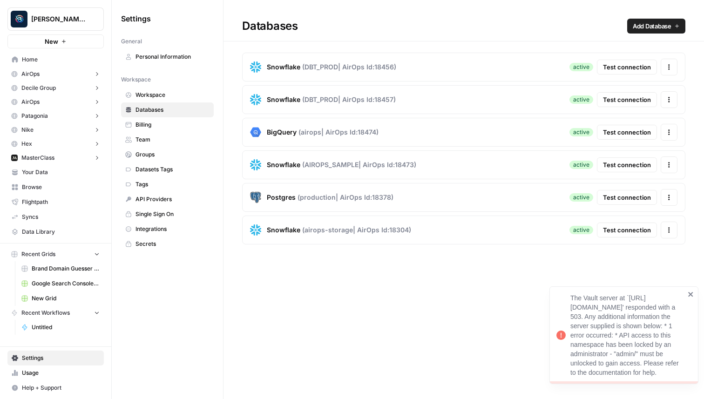
click at [689, 292] on icon "close" at bounding box center [690, 294] width 5 height 5
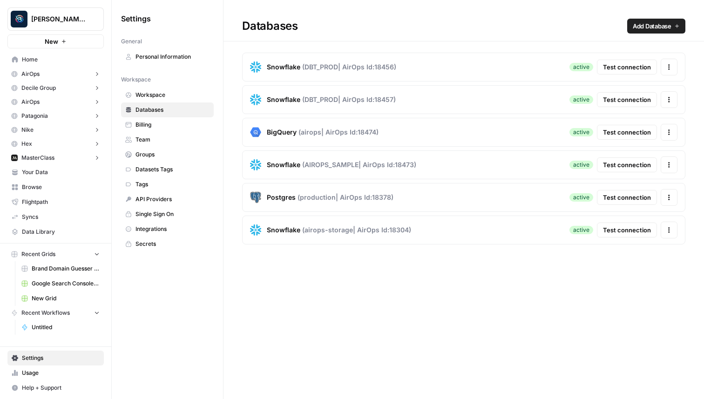
click at [620, 66] on span "Test connection" at bounding box center [627, 66] width 48 height 9
